Goal: Transaction & Acquisition: Purchase product/service

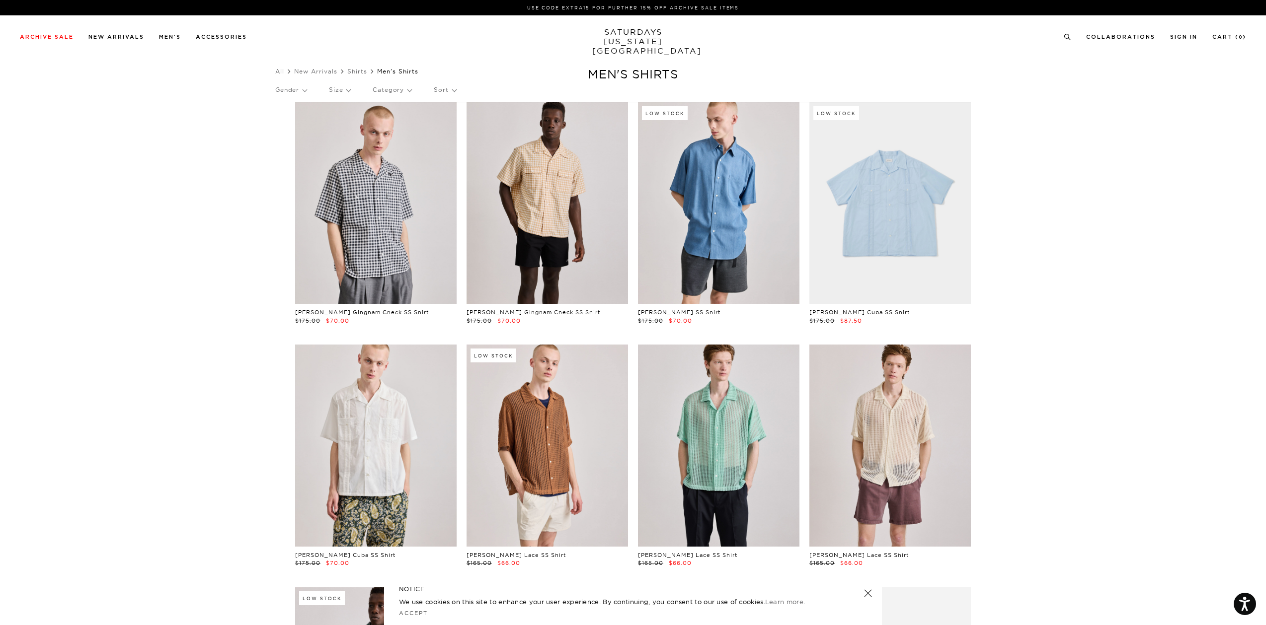
click at [307, 89] on p "Gender" at bounding box center [290, 89] width 31 height 23
click at [285, 128] on p "Mens" at bounding box center [305, 124] width 60 height 13
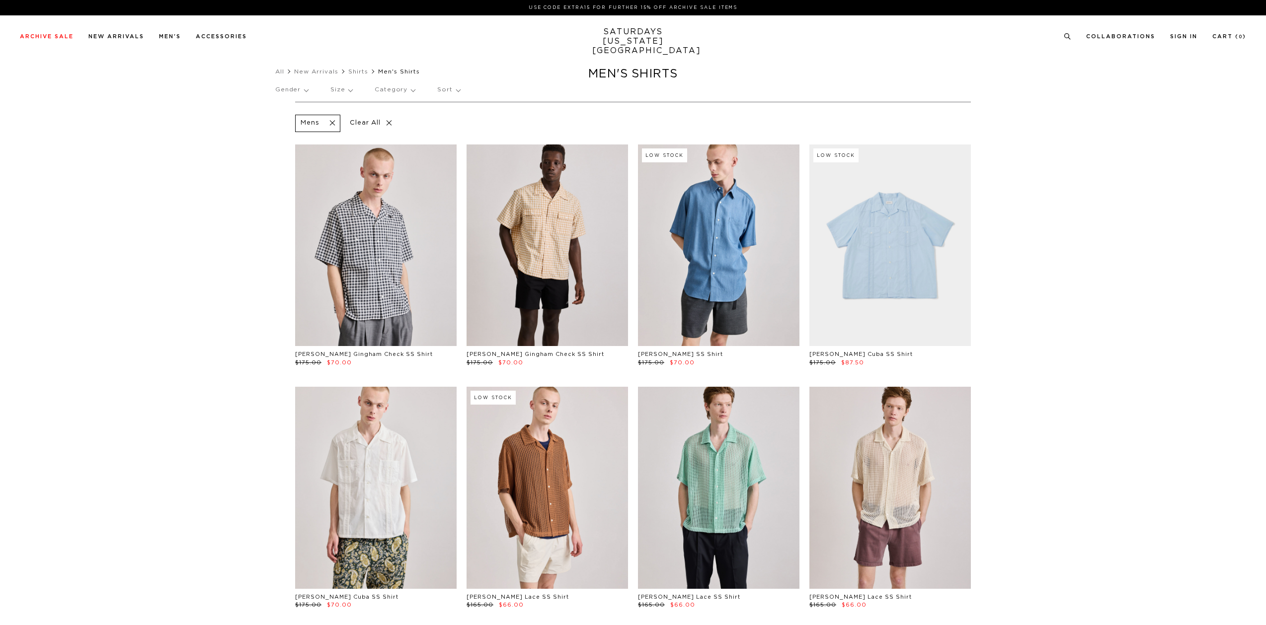
click at [351, 92] on p "Size" at bounding box center [341, 89] width 22 height 23
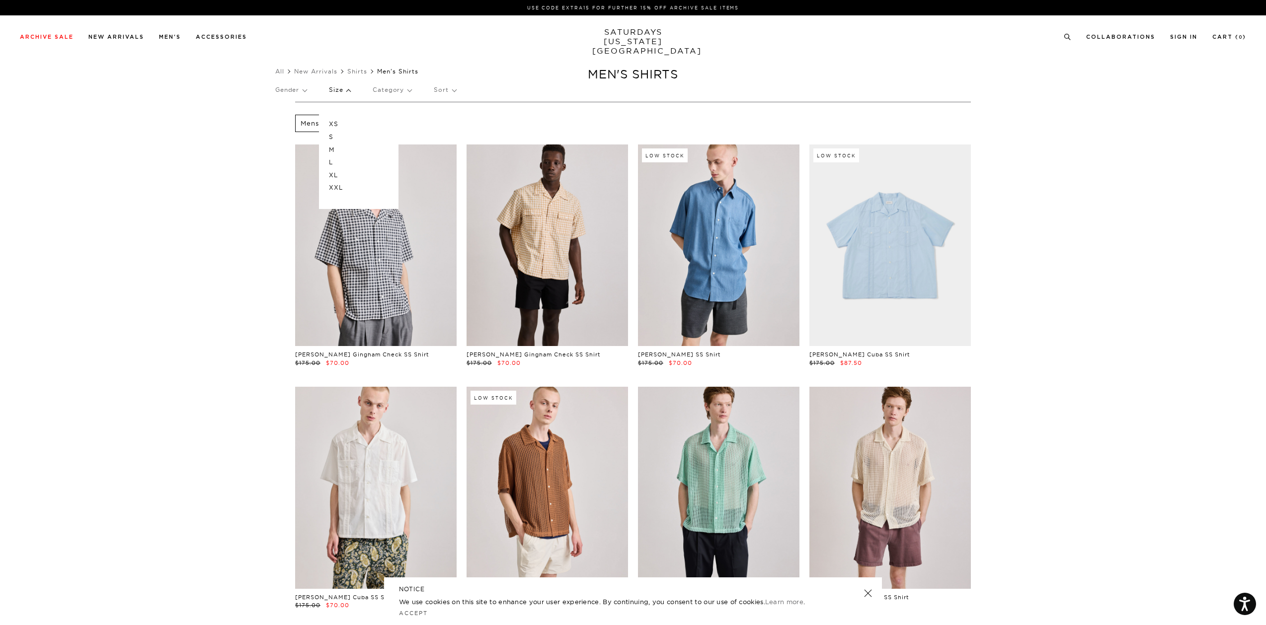
click at [333, 160] on p "L" at bounding box center [359, 162] width 60 height 13
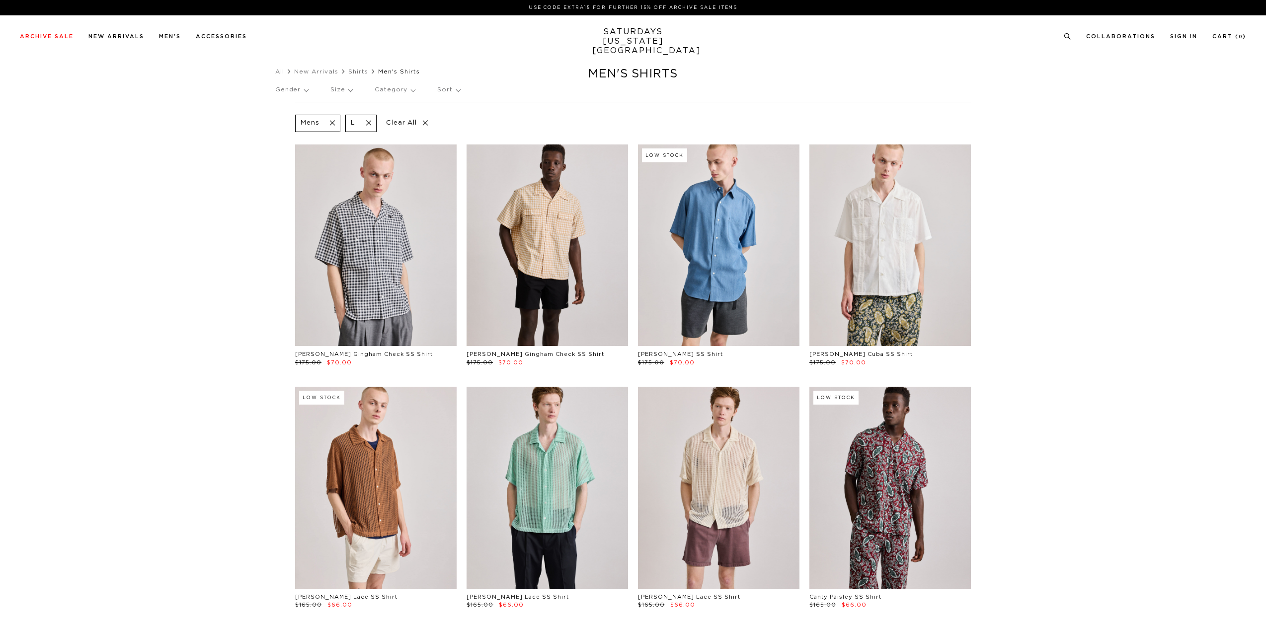
click at [392, 93] on p "Category" at bounding box center [395, 89] width 40 height 23
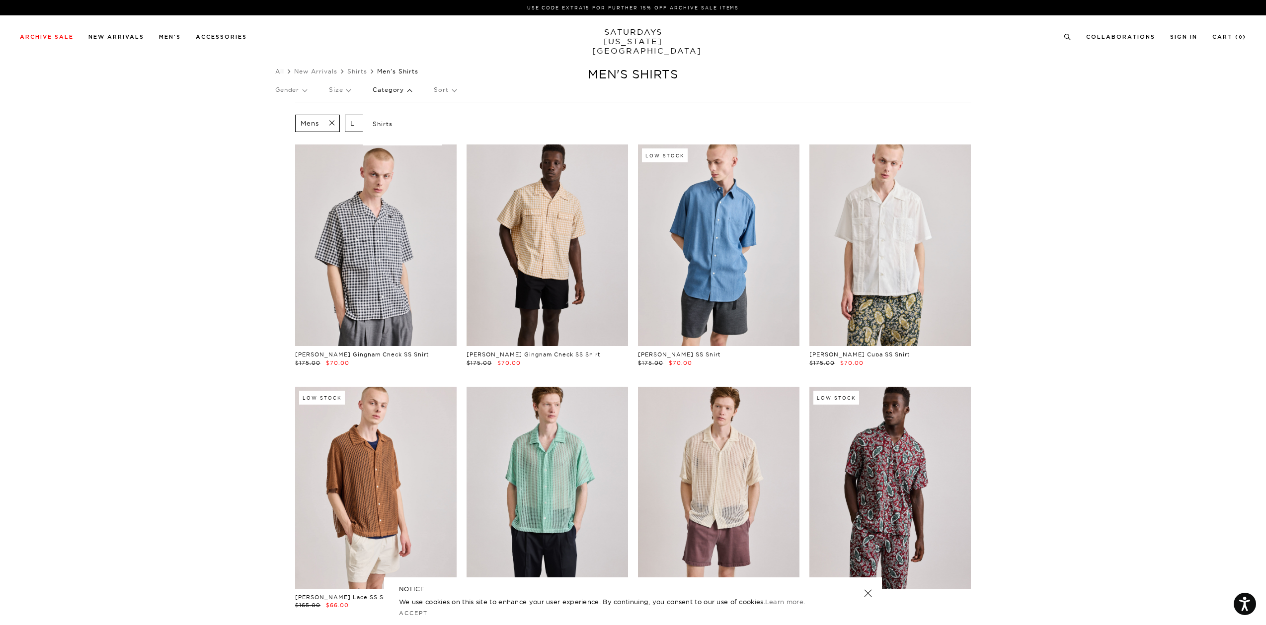
click at [452, 90] on p "Sort" at bounding box center [445, 89] width 22 height 23
click at [148, 184] on section "Mens L Clear All [PERSON_NAME] Gingham Check SS Shirt $175.00 $70.00 [PERSON_NA…" at bounding box center [633, 500] width 1266 height 797
